Goal: Find specific page/section: Find specific page/section

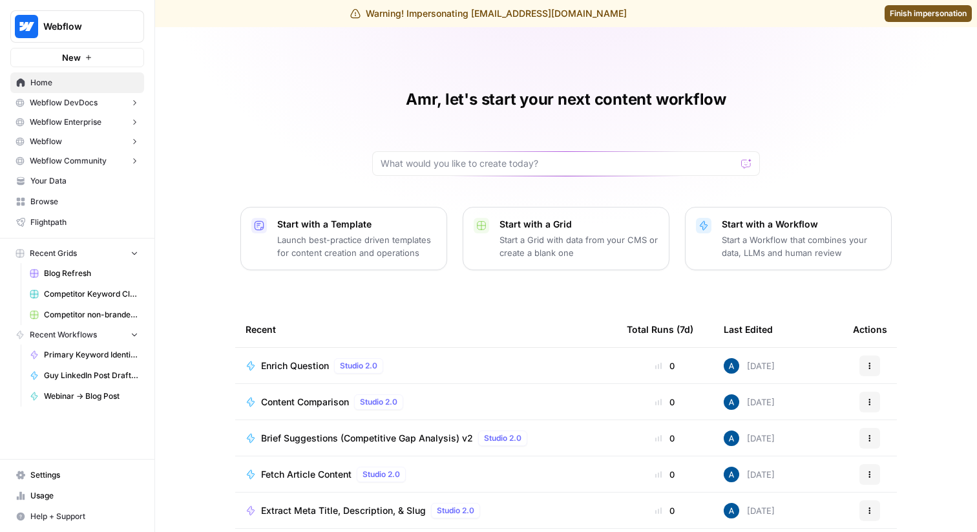
click at [99, 101] on button "Webflow DevDocs" at bounding box center [77, 102] width 134 height 19
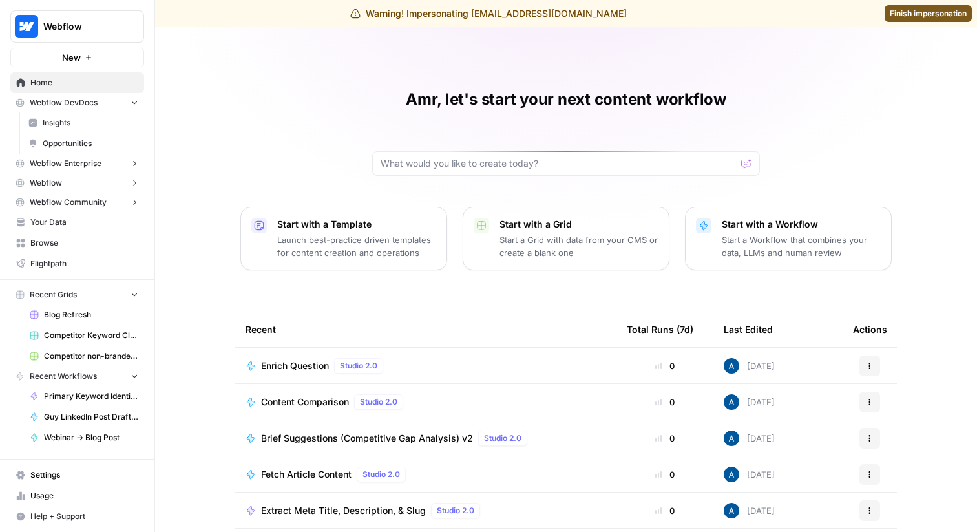
click at [61, 237] on link "Browse" at bounding box center [77, 243] width 134 height 21
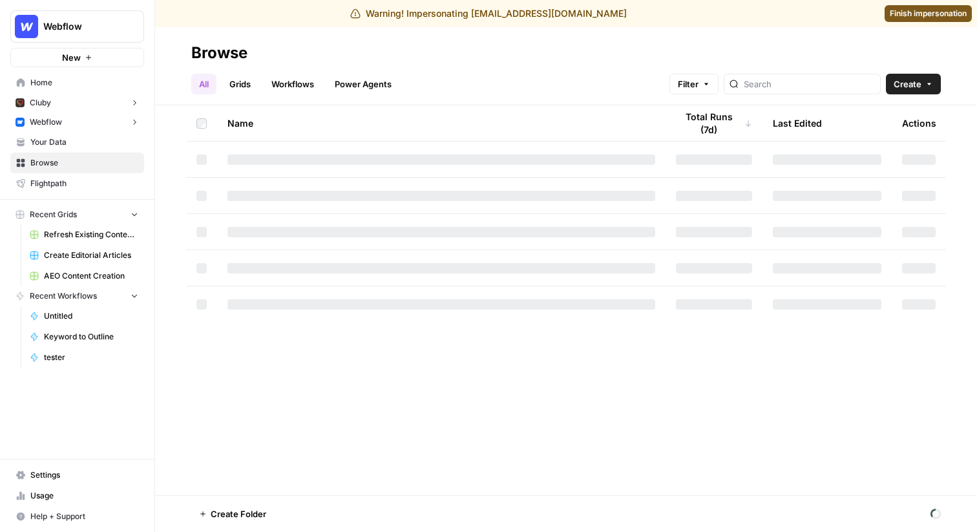
click at [60, 101] on button "Cluby" at bounding box center [77, 102] width 134 height 19
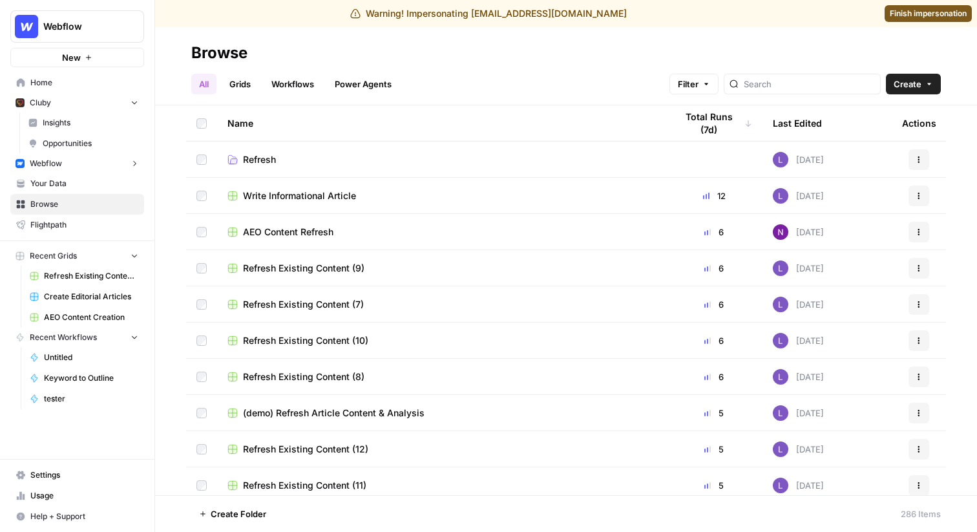
click at [54, 165] on span "Webflow" at bounding box center [46, 164] width 32 height 12
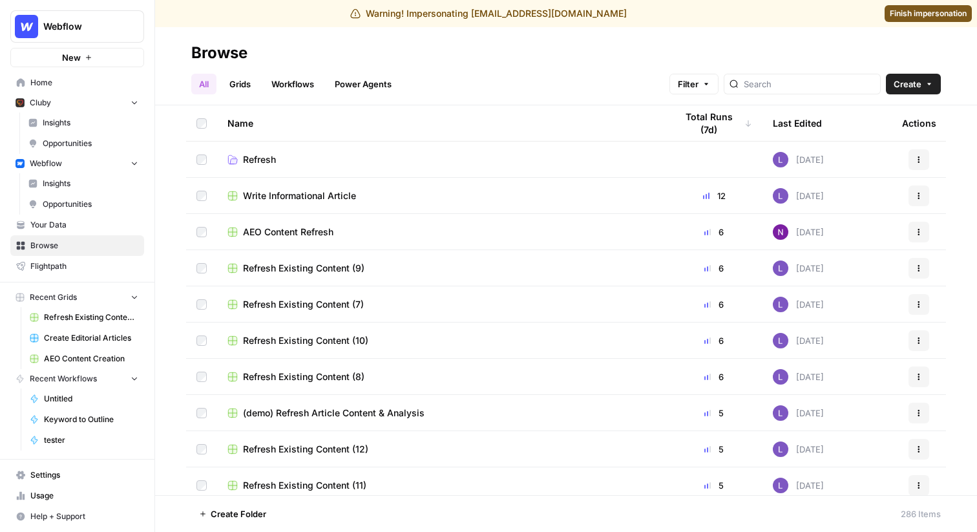
click at [66, 180] on span "Insights" at bounding box center [91, 184] width 96 height 12
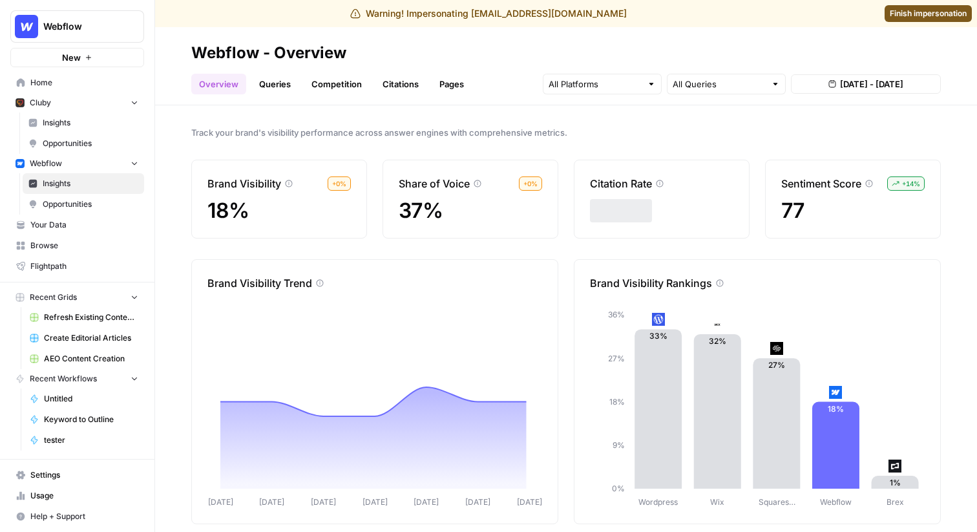
click at [581, 45] on h2 "Webflow - Overview" at bounding box center [566, 53] width 750 height 21
click at [917, 14] on span "Finish impersonation" at bounding box center [928, 14] width 77 height 12
